Goal: Information Seeking & Learning: Find specific fact

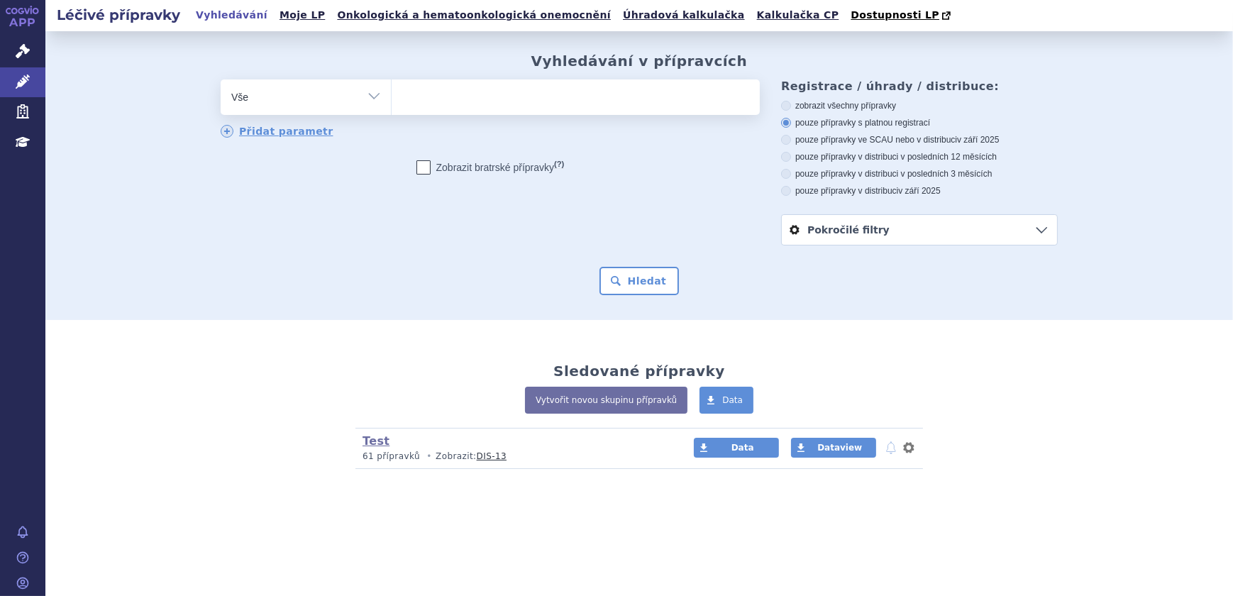
click at [529, 102] on ul at bounding box center [576, 94] width 368 height 30
click at [392, 102] on select at bounding box center [391, 96] width 1 height 35
type input "VA"
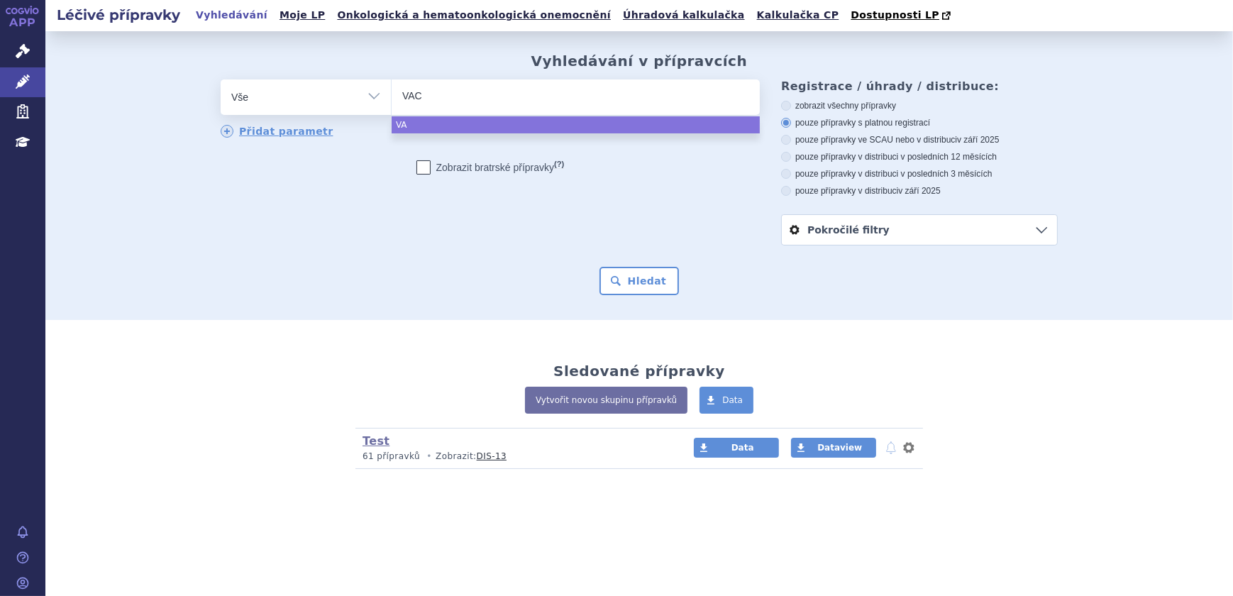
type input "VACT"
type input "VACTA"
type input "VACTA P"
type input "VACTA PE"
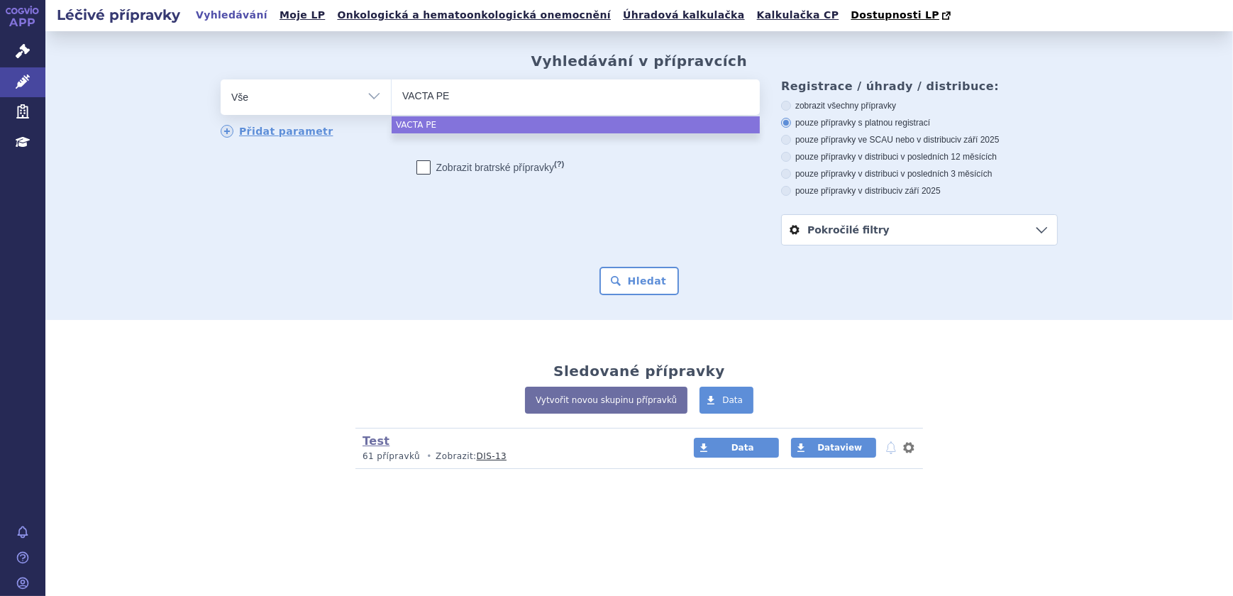
type input "VACTA PED"
type input "VACTA PEDI"
type input "VACTA PEDIA"
type input "VACTA PEDIATR"
type input "VACTA PEDIATRI"
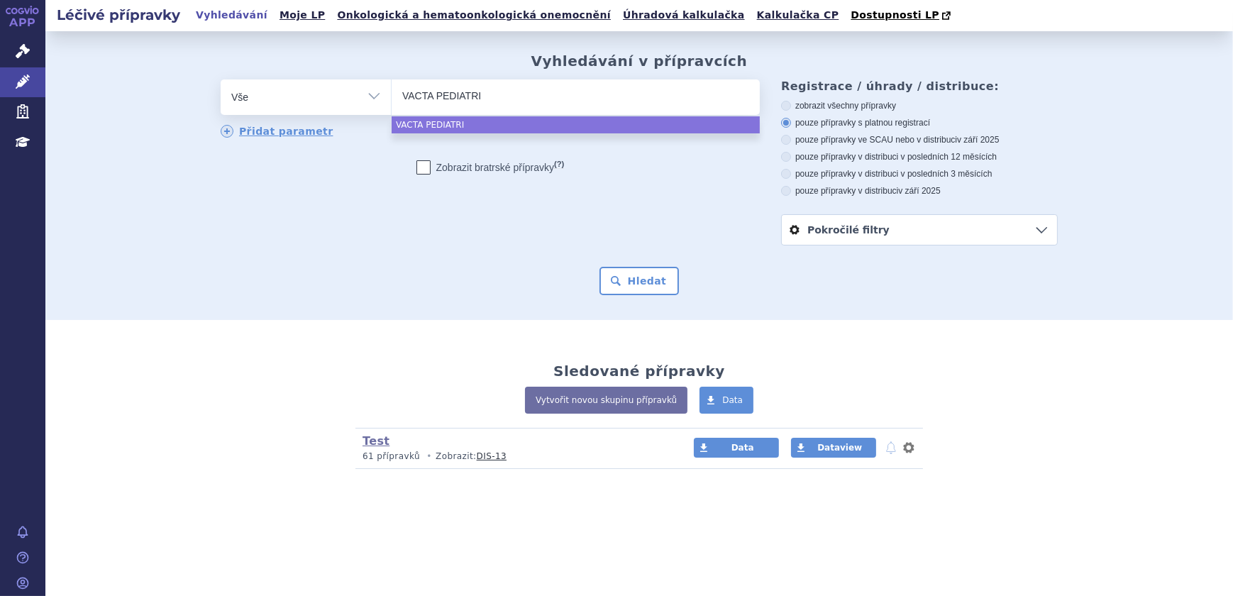
type input "VACTA PEDIATRIC"
select select "VACTA PEDIATRIC"
click at [653, 292] on button "Hledat" at bounding box center [640, 281] width 80 height 28
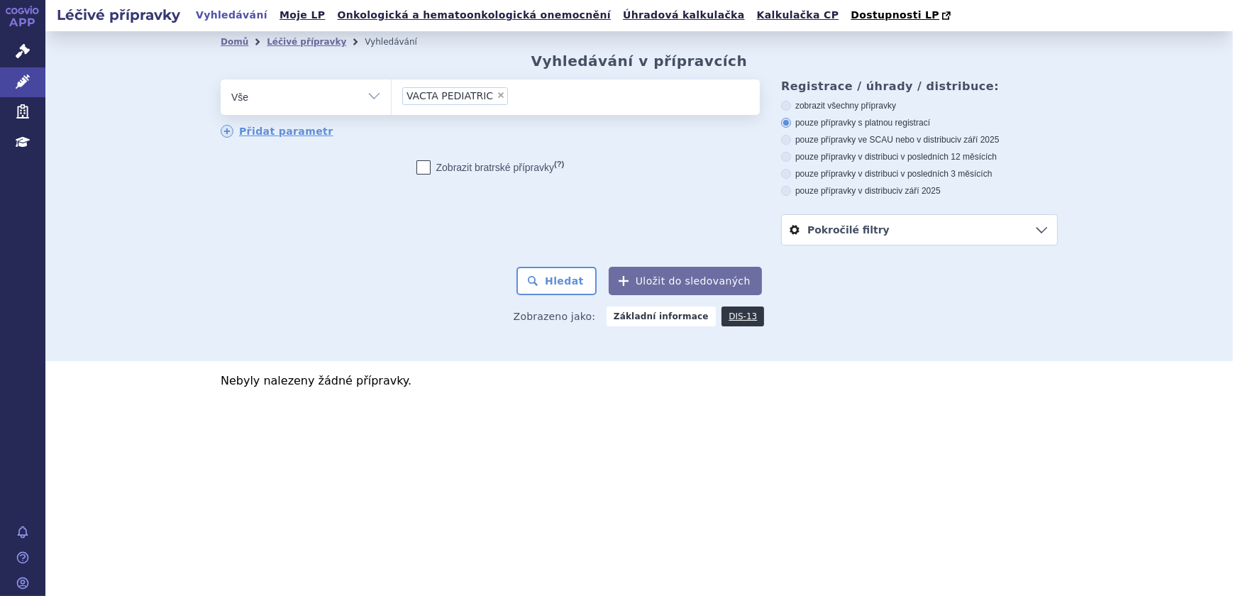
click at [497, 96] on span "×" at bounding box center [501, 95] width 9 height 9
click at [392, 96] on select "VACTA PEDIATRIC" at bounding box center [391, 96] width 1 height 35
select select
type input "VA"
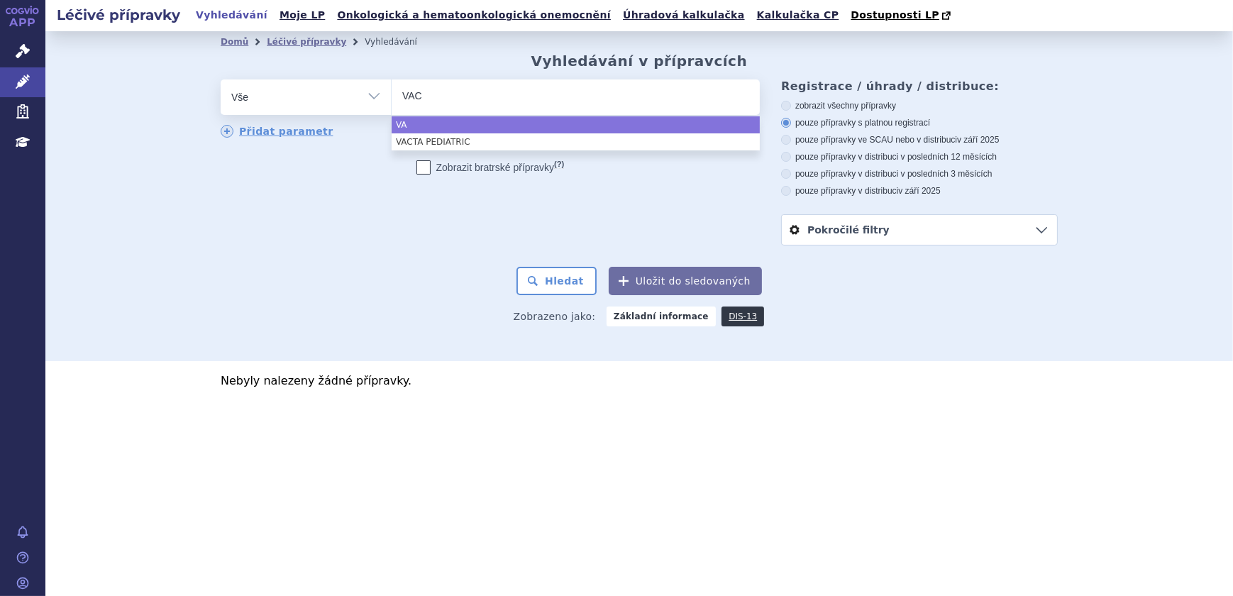
type input "VACT"
type input "VACTA"
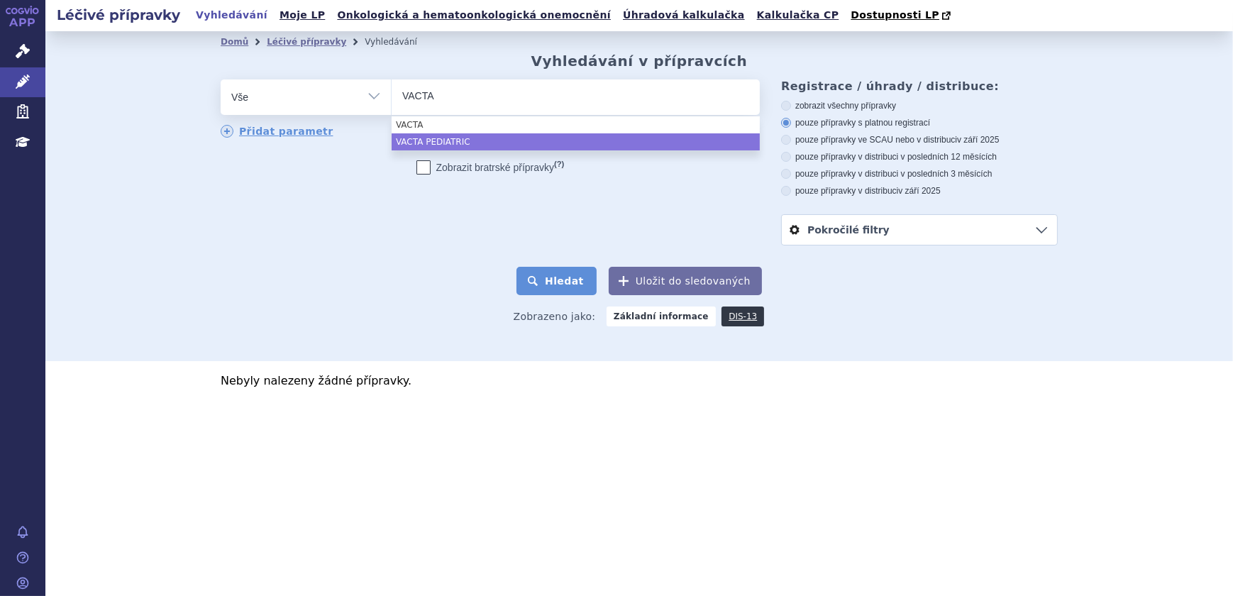
select select "VACTA PEDIATRIC"
click at [578, 287] on button "Hledat" at bounding box center [557, 281] width 80 height 28
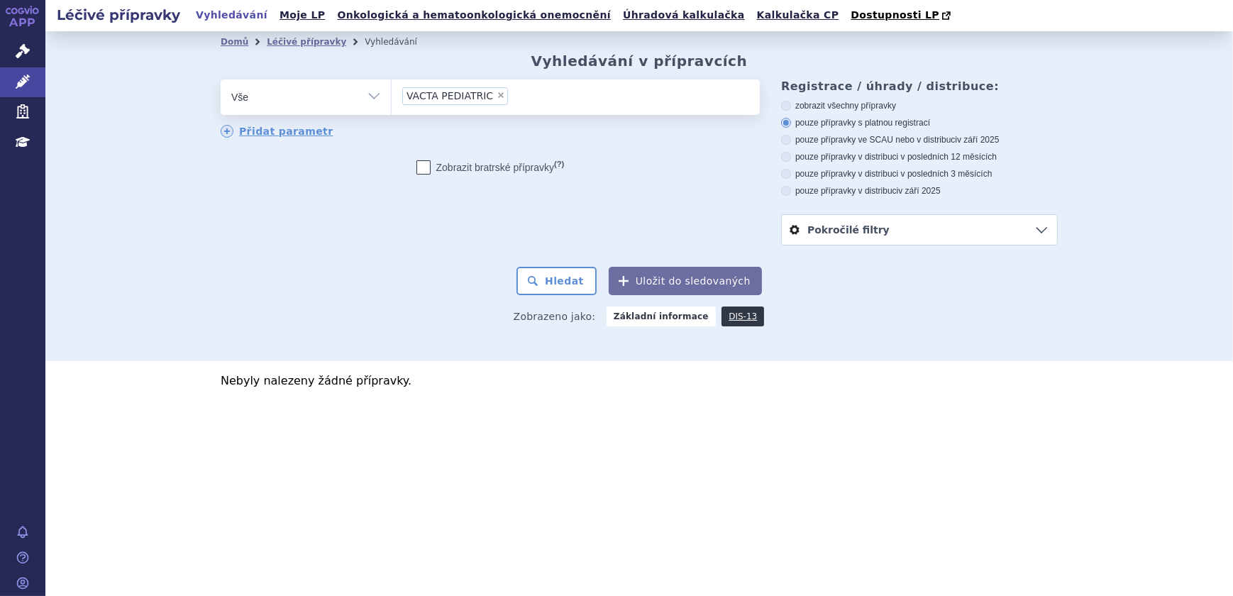
click at [497, 94] on span "×" at bounding box center [501, 95] width 9 height 9
click at [392, 94] on select "VACTA PEDIATRIC" at bounding box center [391, 96] width 1 height 35
select select
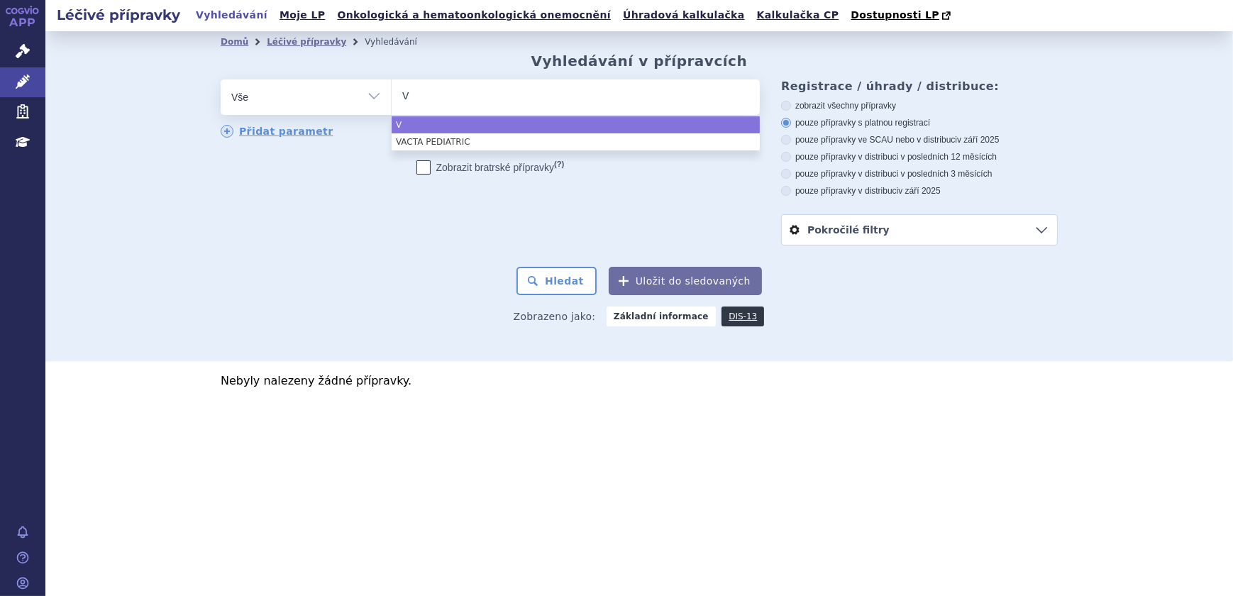
type input "VA"
type input "VACT"
type input "VACTA"
select select "VACTA"
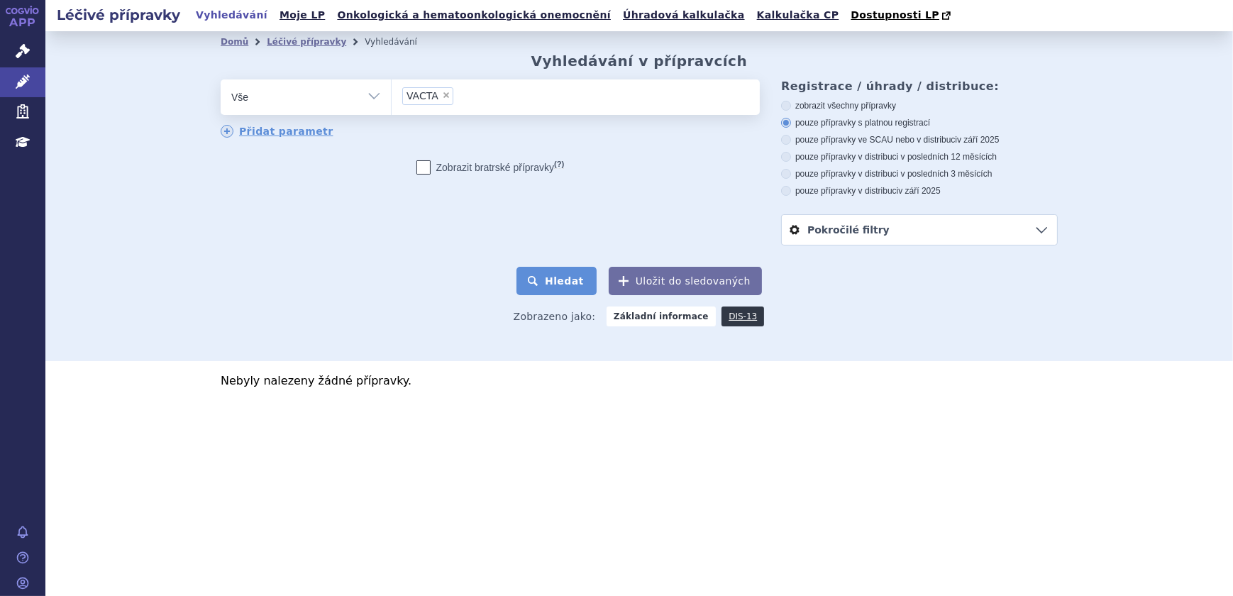
click at [532, 277] on button "Hledat" at bounding box center [557, 281] width 80 height 28
click at [442, 94] on span "×" at bounding box center [446, 95] width 9 height 9
click at [392, 94] on select "VACTA" at bounding box center [391, 96] width 1 height 35
select select
type input "VA"
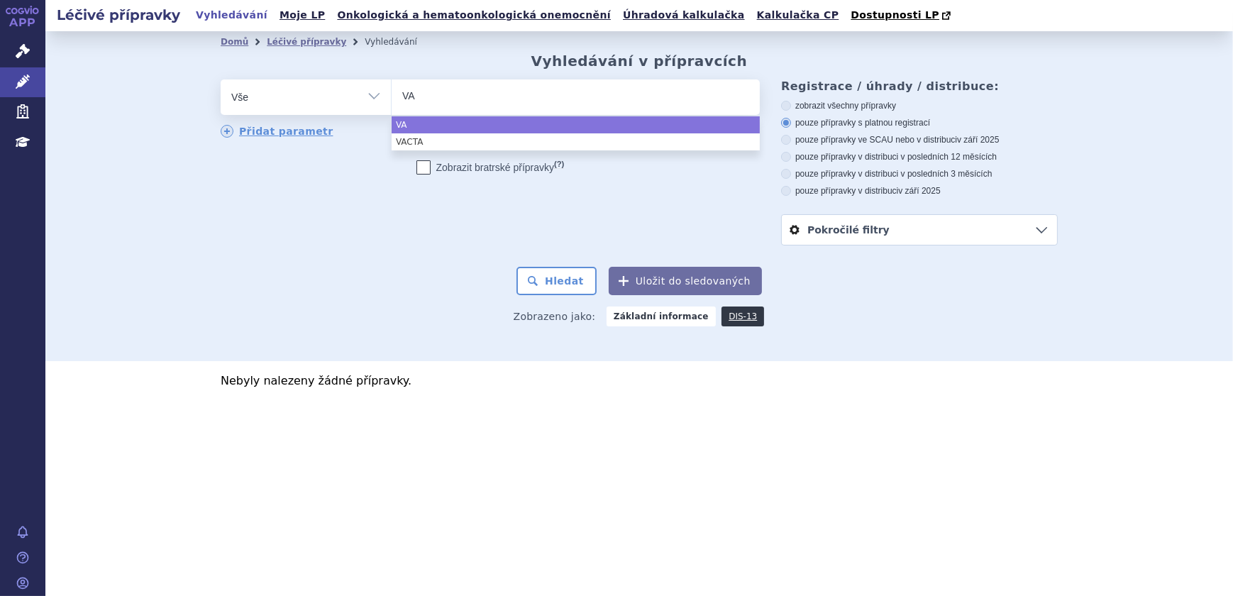
type input "VAC"
type input "VACTE"
type input "VACTETA"
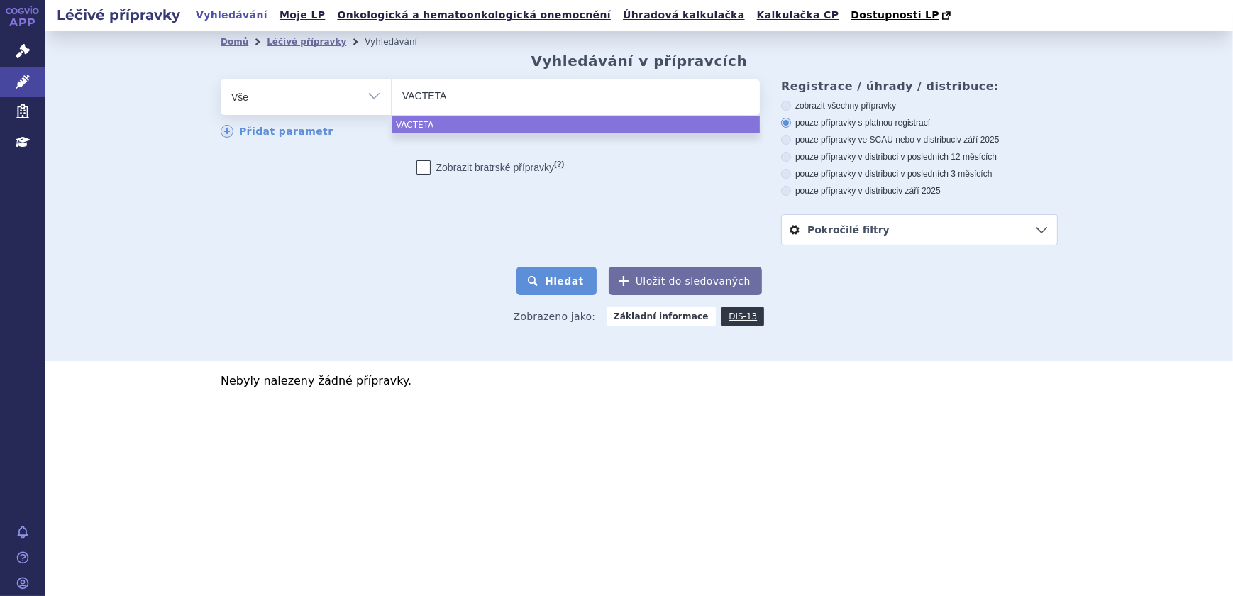
select select "VACTETA"
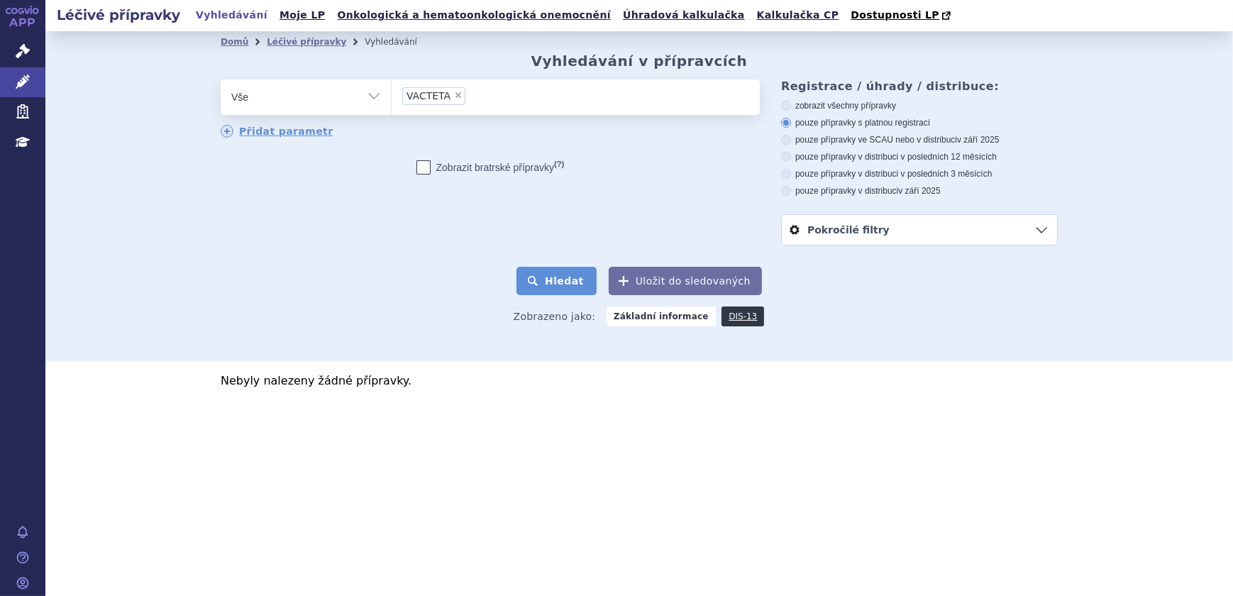
click at [557, 275] on button "Hledat" at bounding box center [557, 281] width 80 height 28
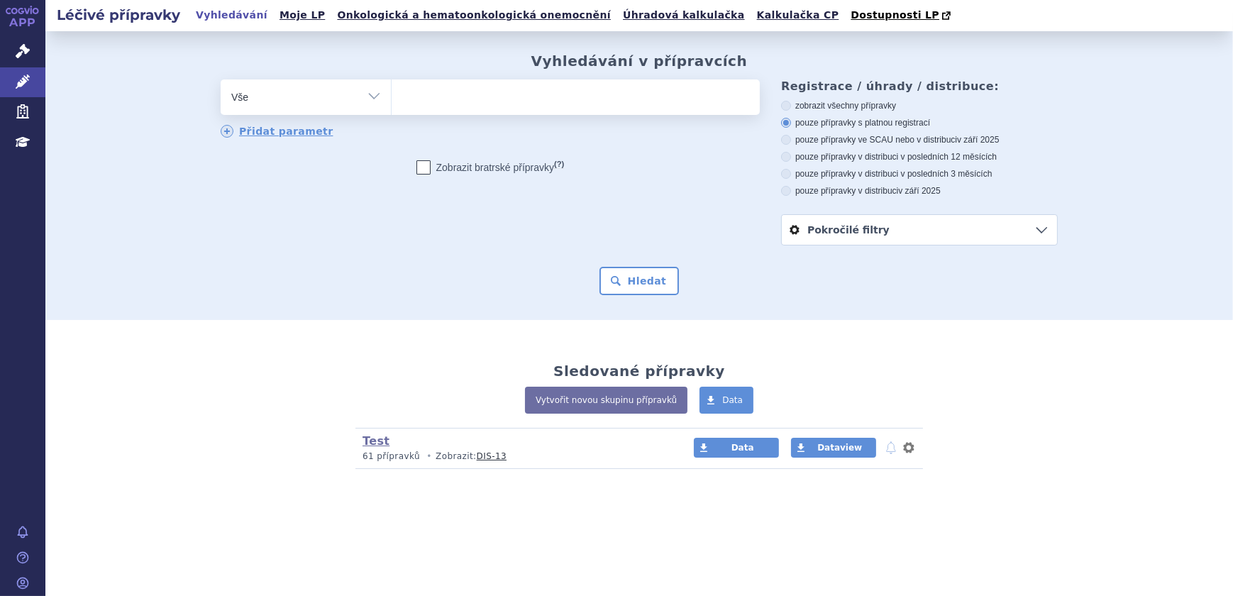
click at [477, 104] on ul at bounding box center [576, 94] width 368 height 30
click at [392, 104] on select at bounding box center [391, 96] width 1 height 35
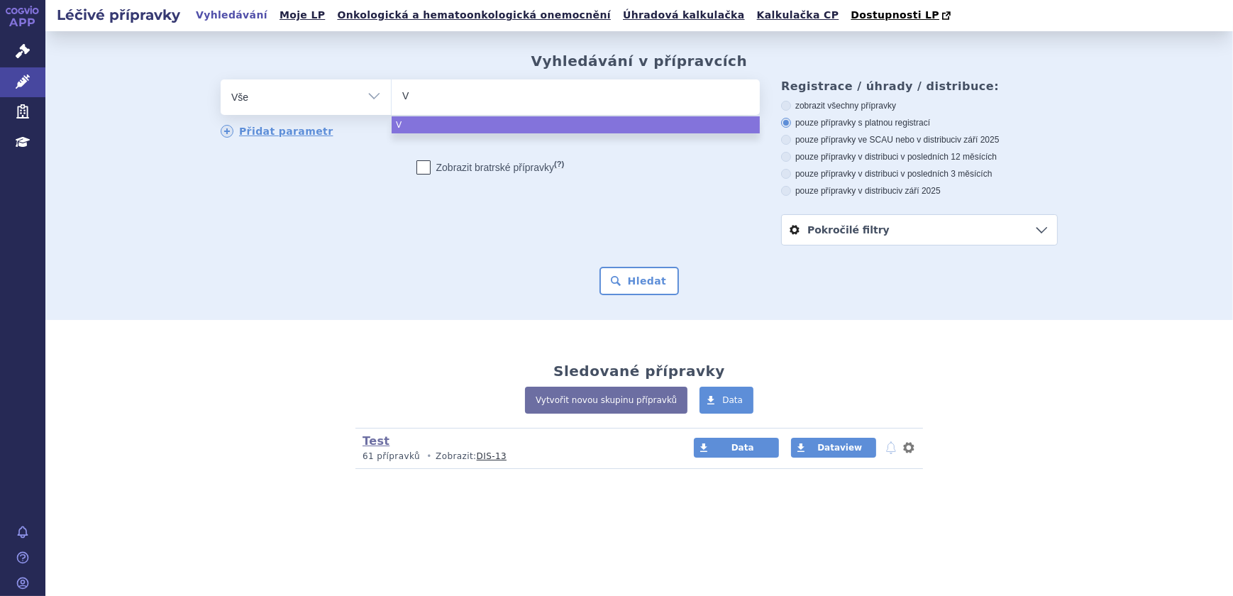
type input "VA"
type input "VAC"
type input "VACT"
type input "VACTA"
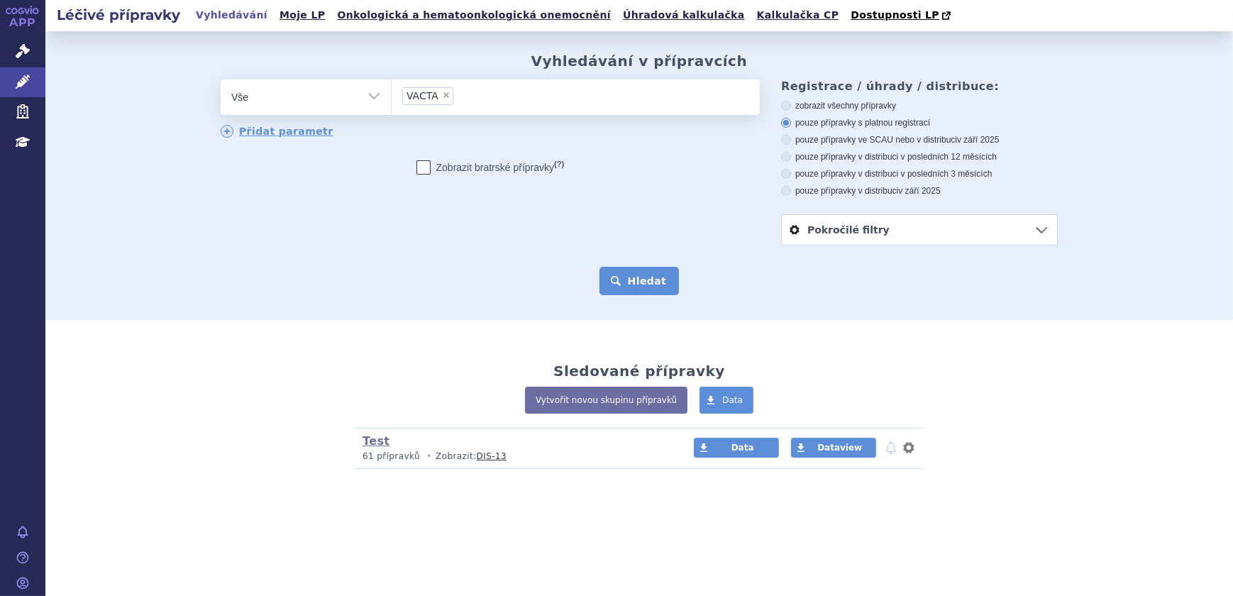
select select "VACTA"
click at [632, 285] on button "Hledat" at bounding box center [640, 281] width 80 height 28
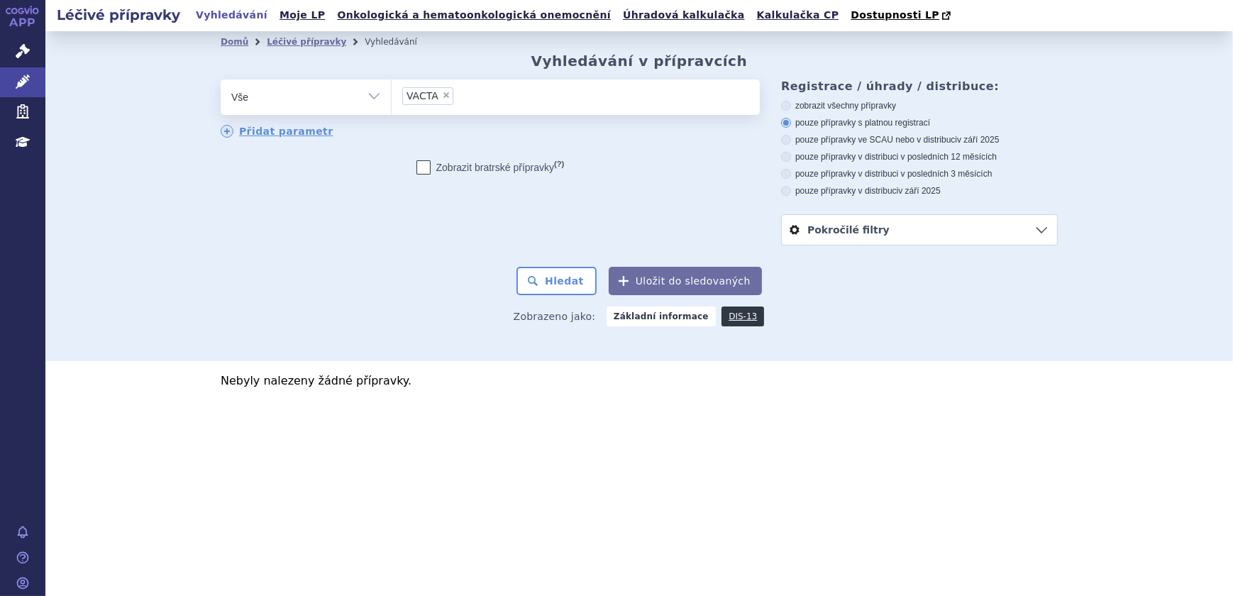
click at [442, 93] on span "×" at bounding box center [446, 95] width 9 height 9
click at [392, 93] on select "VACTA" at bounding box center [391, 96] width 1 height 35
select select
click at [377, 93] on select "Vše Přípravek/SUKL kód MAH VPOIS ATC/Aktivní látka Léková forma Síla" at bounding box center [306, 95] width 170 height 32
click at [624, 147] on div "odstranit Vše Přípravek/SUKL kód MAH VPOIS ATC/Aktivní látka" at bounding box center [490, 137] width 539 height 116
